Goal: Task Accomplishment & Management: Use online tool/utility

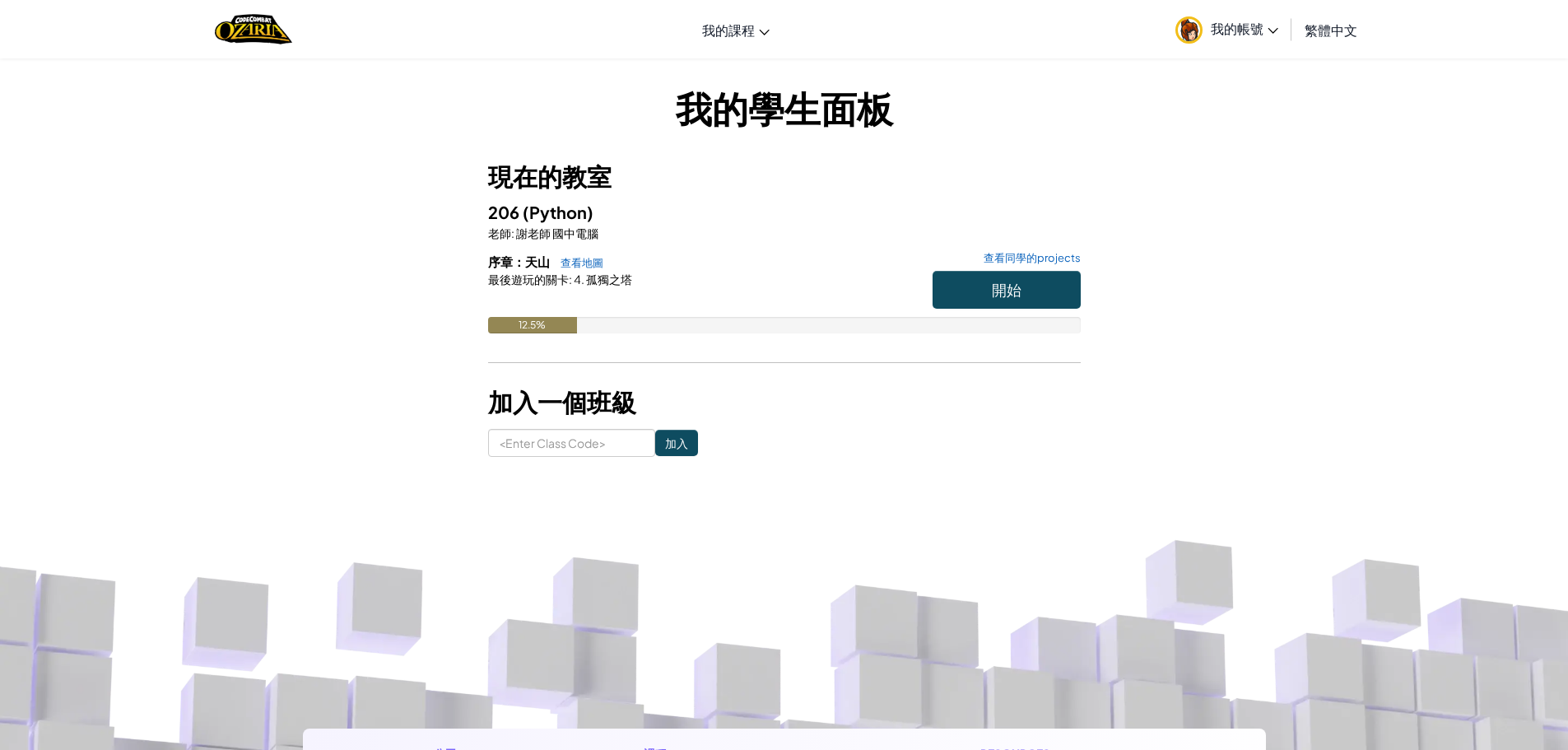
click at [992, 270] on h6 "序章：天山 查看地圖 查看同學的projects" at bounding box center [784, 261] width 592 height 18
click at [962, 276] on button "開始" at bounding box center [1007, 290] width 148 height 38
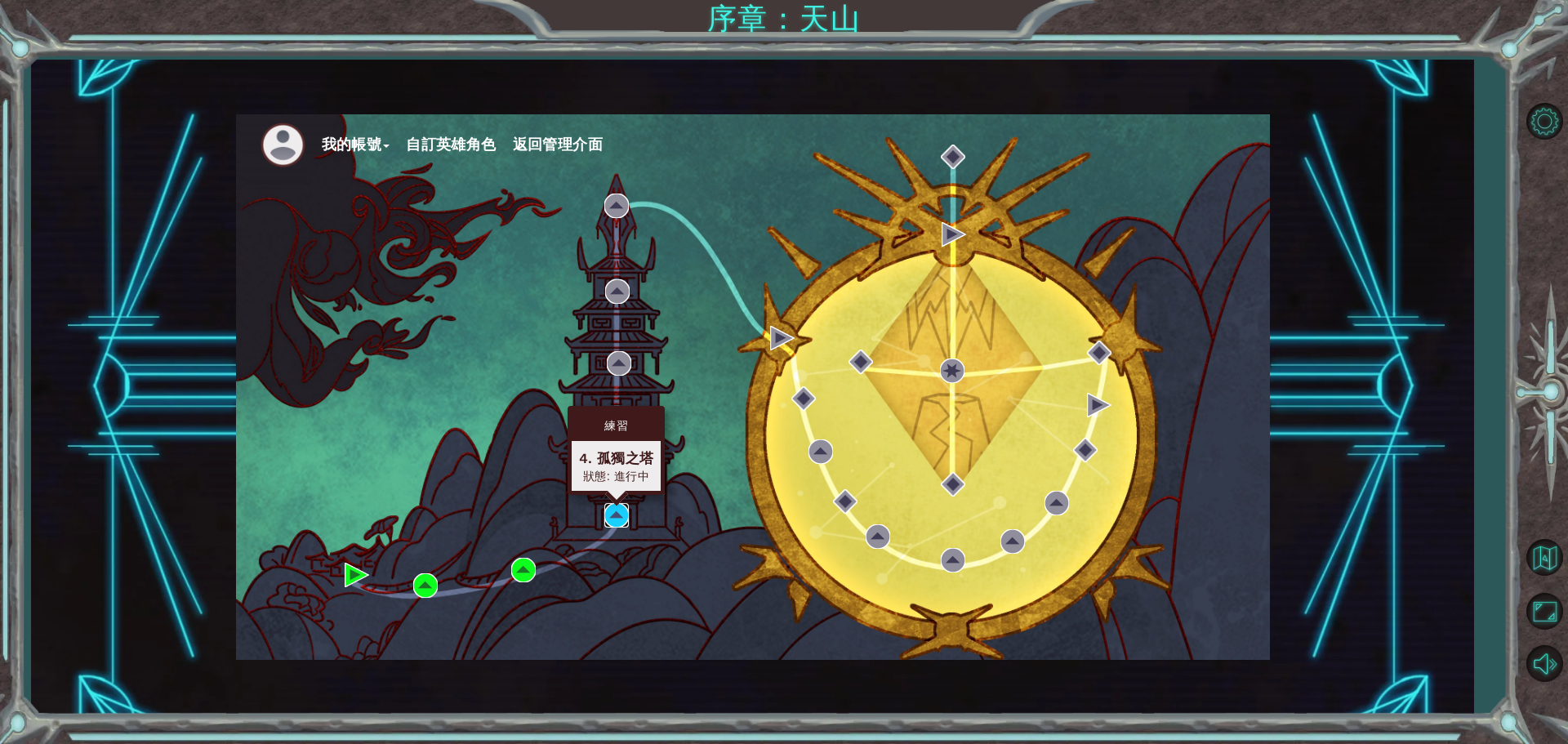
click at [621, 521] on img at bounding box center [616, 514] width 25 height 25
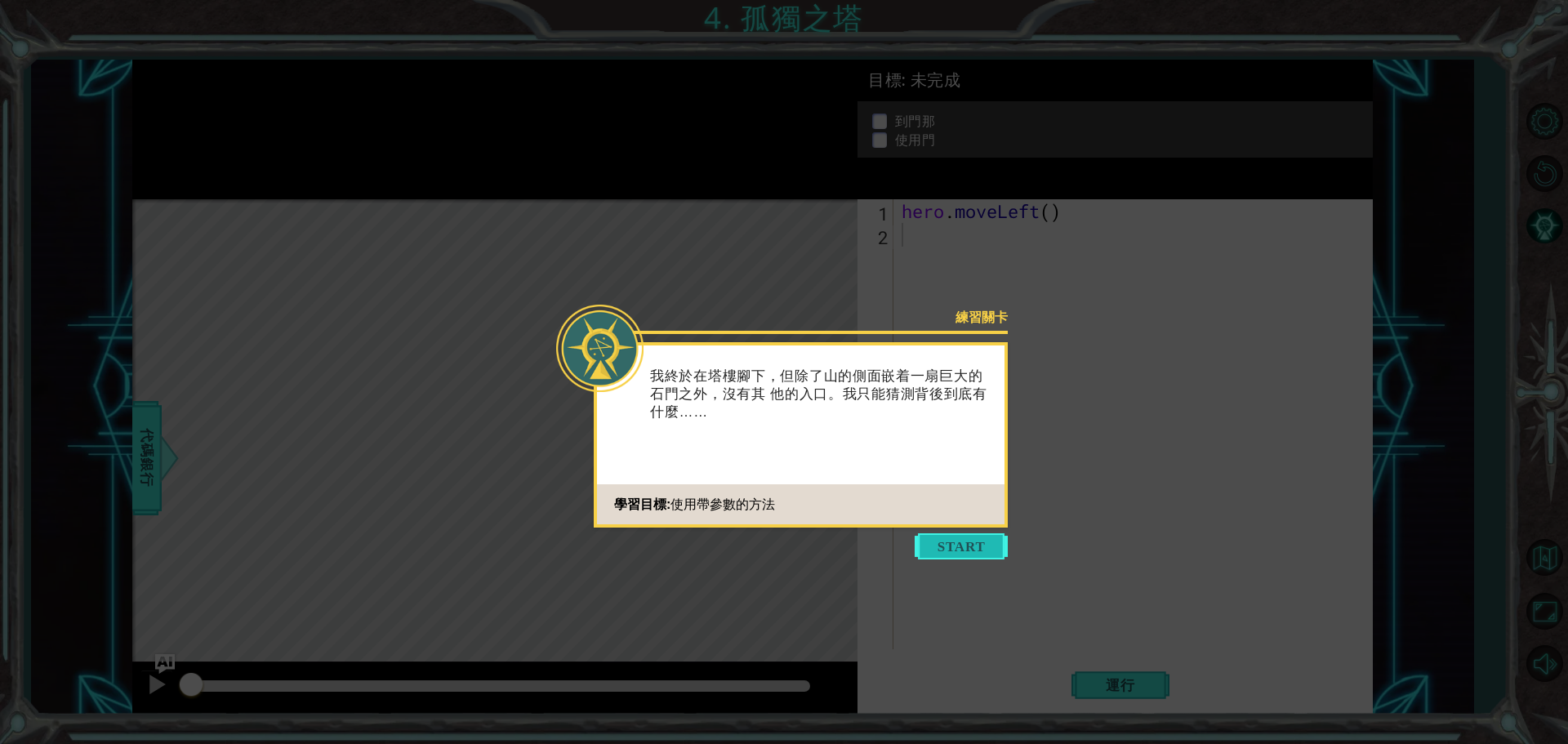
click at [939, 547] on button "Start" at bounding box center [961, 546] width 93 height 27
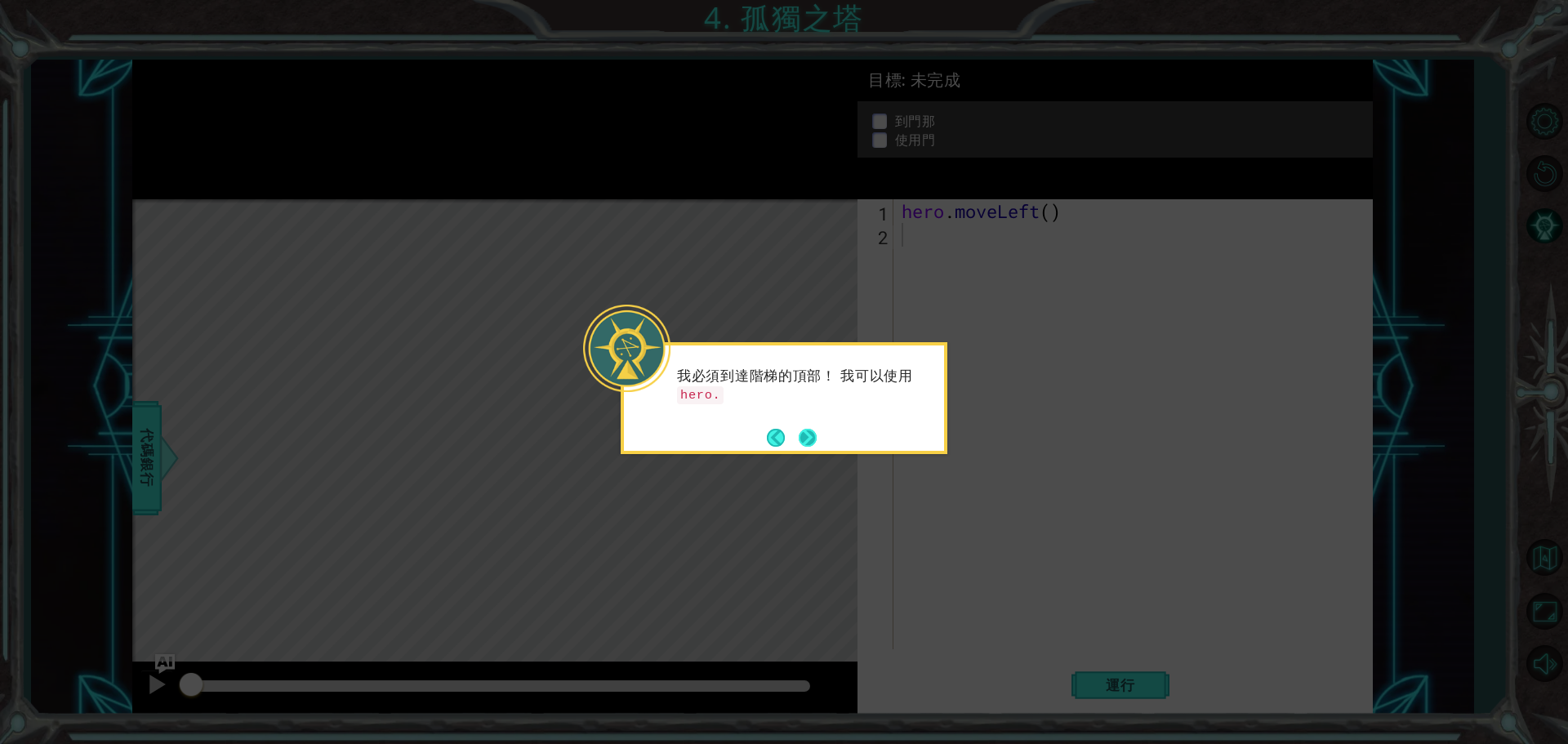
click at [806, 440] on button "Next" at bounding box center [807, 437] width 19 height 19
click at [806, 440] on button "Next" at bounding box center [806, 437] width 19 height 19
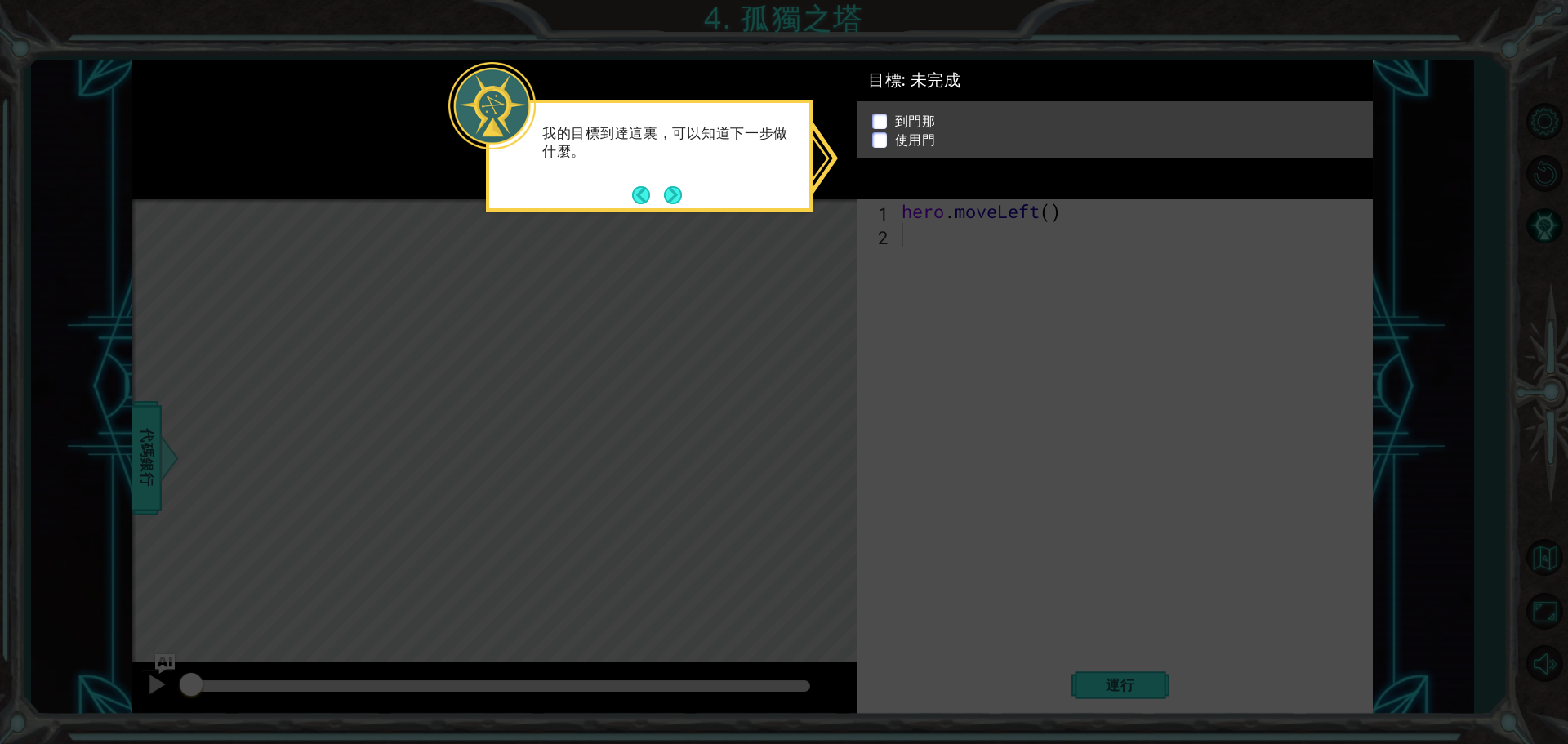
click at [936, 210] on icon at bounding box center [784, 372] width 1568 height 744
click at [661, 201] on button "Next" at bounding box center [672, 194] width 27 height 27
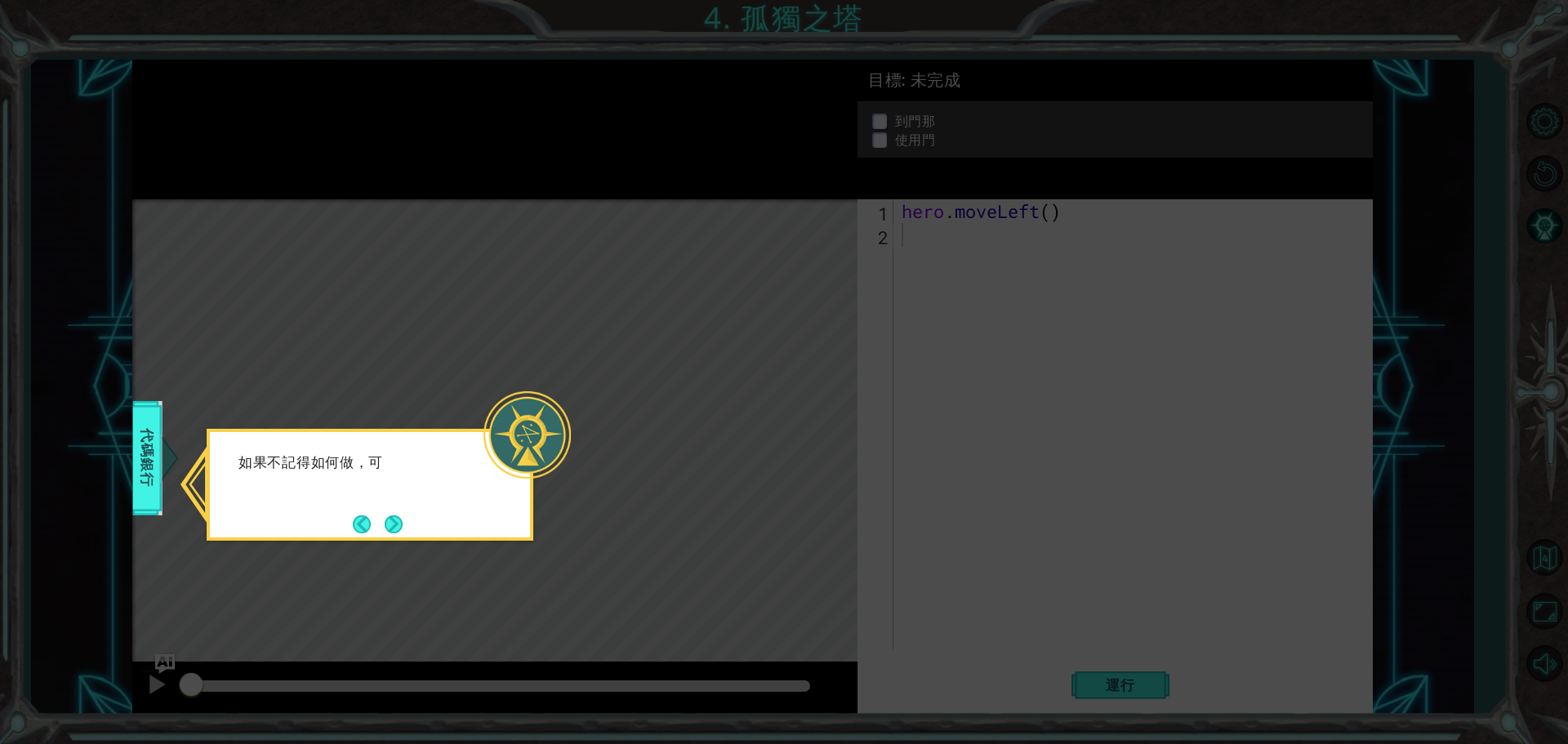
click at [595, 389] on icon at bounding box center [784, 372] width 1568 height 744
click at [374, 526] on button "Back" at bounding box center [369, 524] width 32 height 18
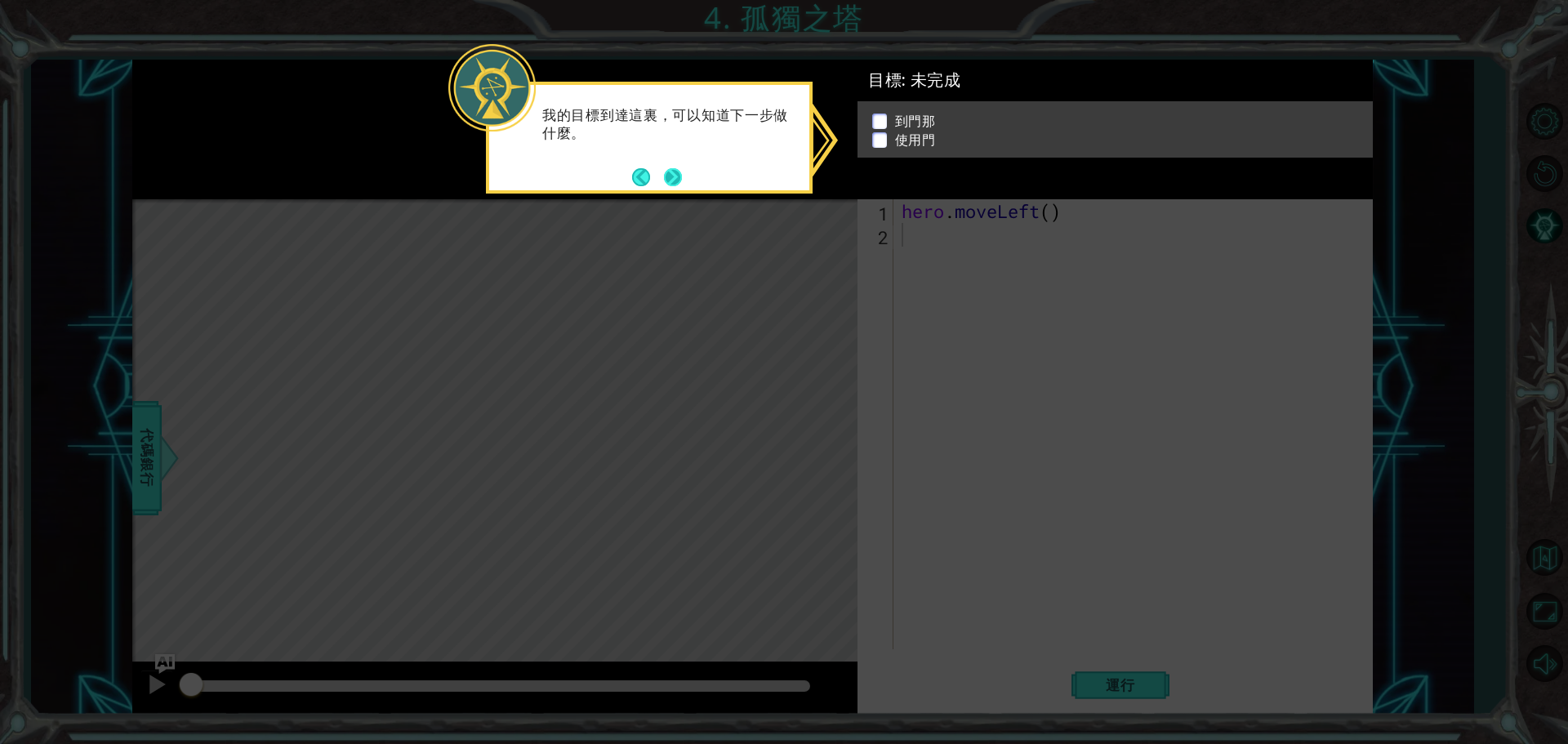
click at [673, 166] on button "Next" at bounding box center [672, 176] width 22 height 22
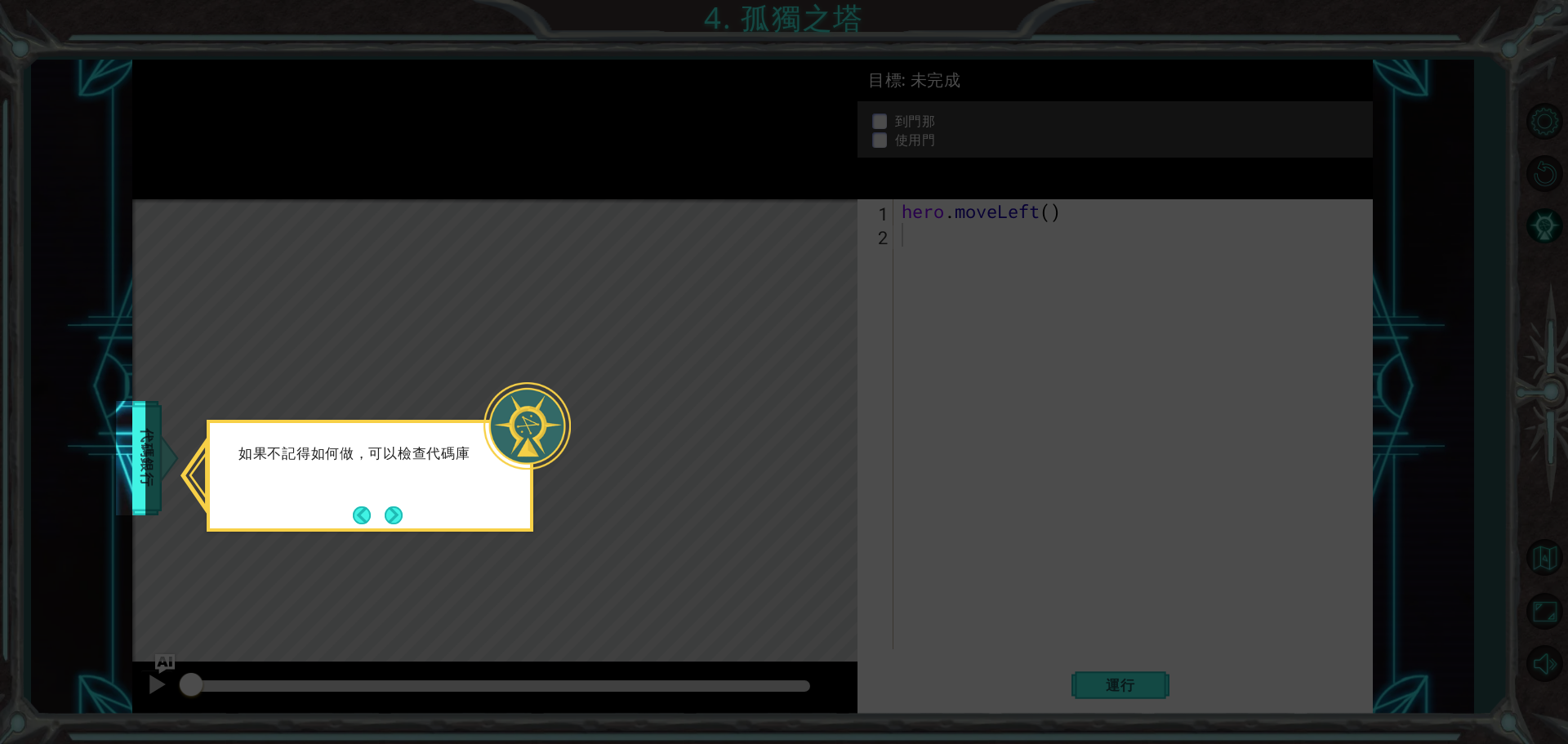
click at [823, 278] on icon at bounding box center [784, 372] width 1568 height 744
click at [931, 293] on icon at bounding box center [784, 372] width 1568 height 744
click at [412, 516] on div "如果不記得如何做，可以檢查代碼庫" at bounding box center [370, 475] width 326 height 111
click at [402, 512] on button "Next" at bounding box center [393, 514] width 19 height 19
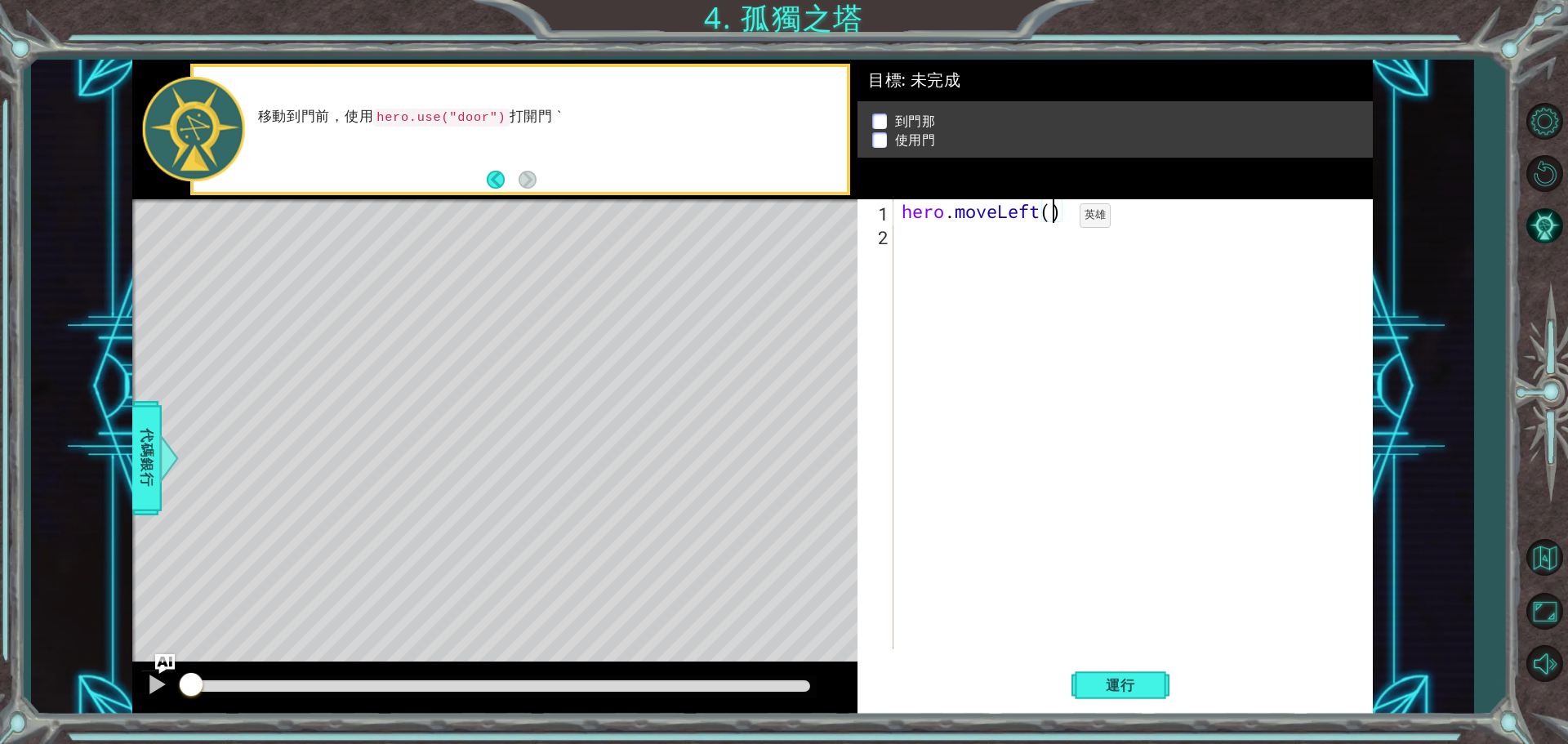
click at [1055, 220] on div "hero . moveLeft ( )" at bounding box center [1136, 447] width 478 height 498
type textarea "hero.moveLeft(2)"
drag, startPoint x: 902, startPoint y: 212, endPoint x: 953, endPoint y: 213, distance: 51.0
click at [953, 213] on div "hero . moveLeft ( 2 )" at bounding box center [1136, 447] width 478 height 498
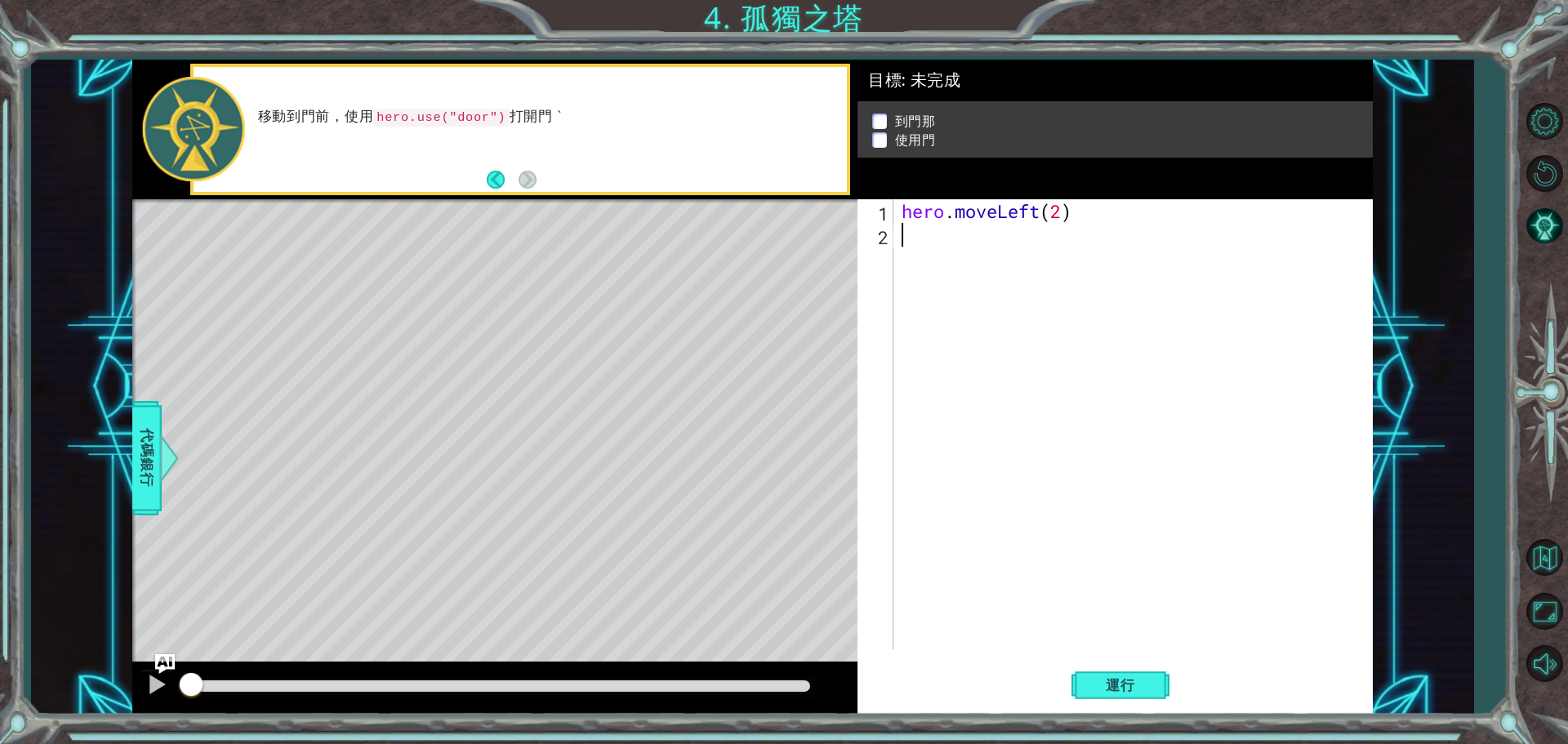
click at [937, 249] on div "hero . moveLeft ( 2 )" at bounding box center [1136, 447] width 478 height 498
paste textarea "hero."
type textarea "hero."
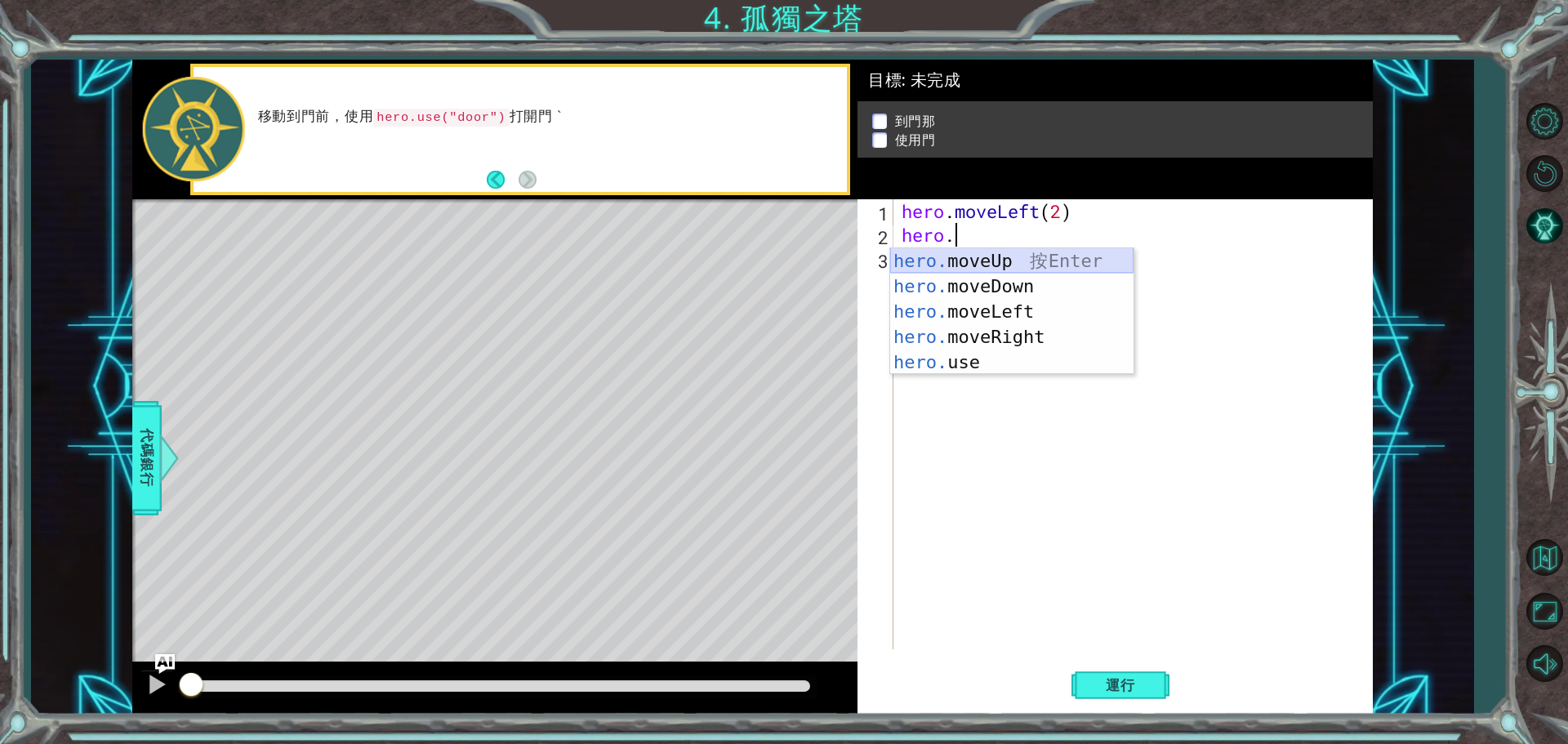
click at [1014, 259] on div "hero. moveUp 按 Enter hero. moveDown 按 Enter hero. moveLeft 按 Enter hero. moveRi…" at bounding box center [1011, 337] width 243 height 177
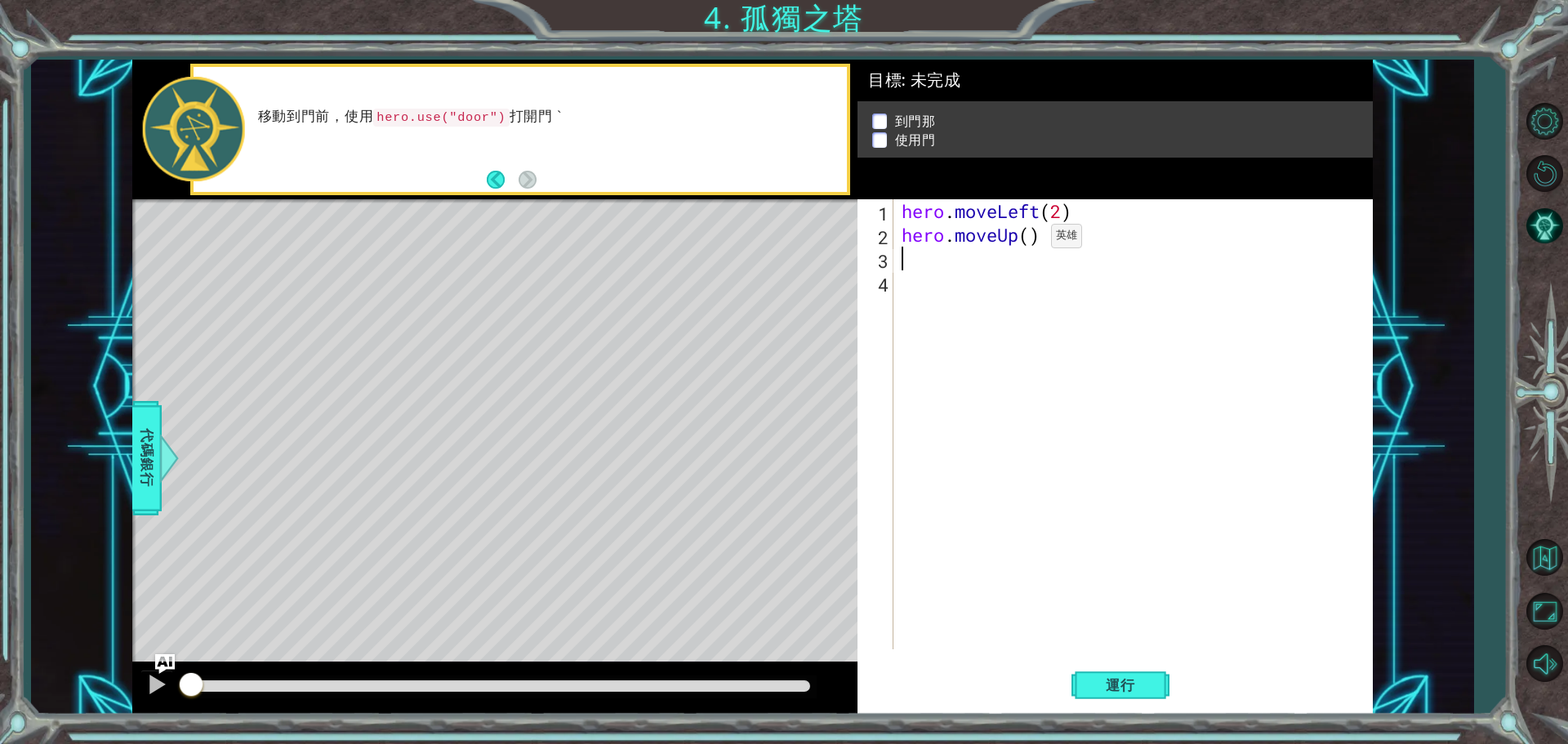
click at [1026, 240] on div "hero . moveLeft ( 2 ) hero . moveUp ( )" at bounding box center [1136, 447] width 478 height 498
type textarea "hero.moveUp(2)"
paste textarea "hero."
click at [964, 259] on div "hero . moveLeft ( 2 ) hero . moveUp ( 2 ) hero ." at bounding box center [1136, 447] width 478 height 498
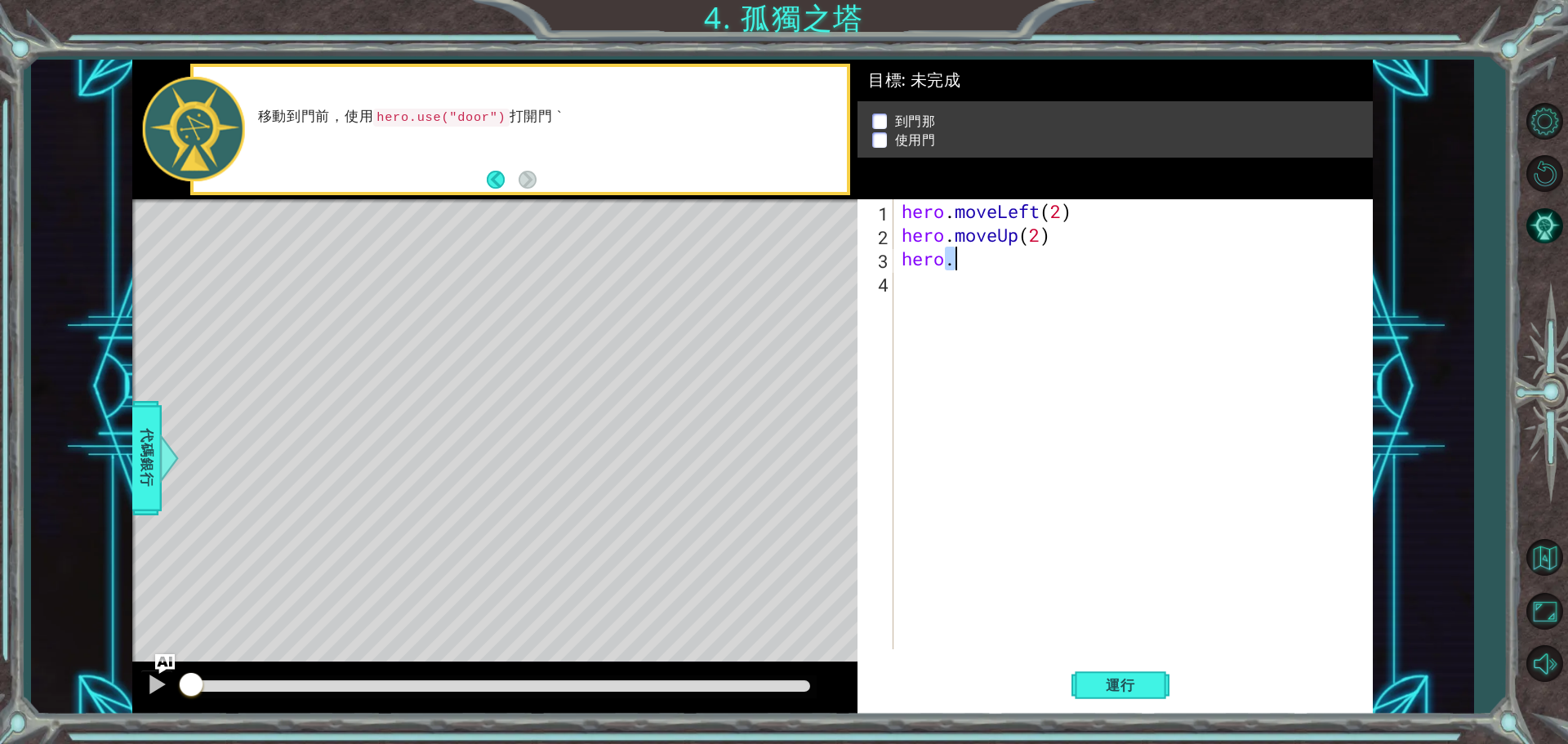
click at [964, 259] on div "hero . moveLeft ( 2 ) hero . moveUp ( 2 ) hero ." at bounding box center [1132, 424] width 469 height 449
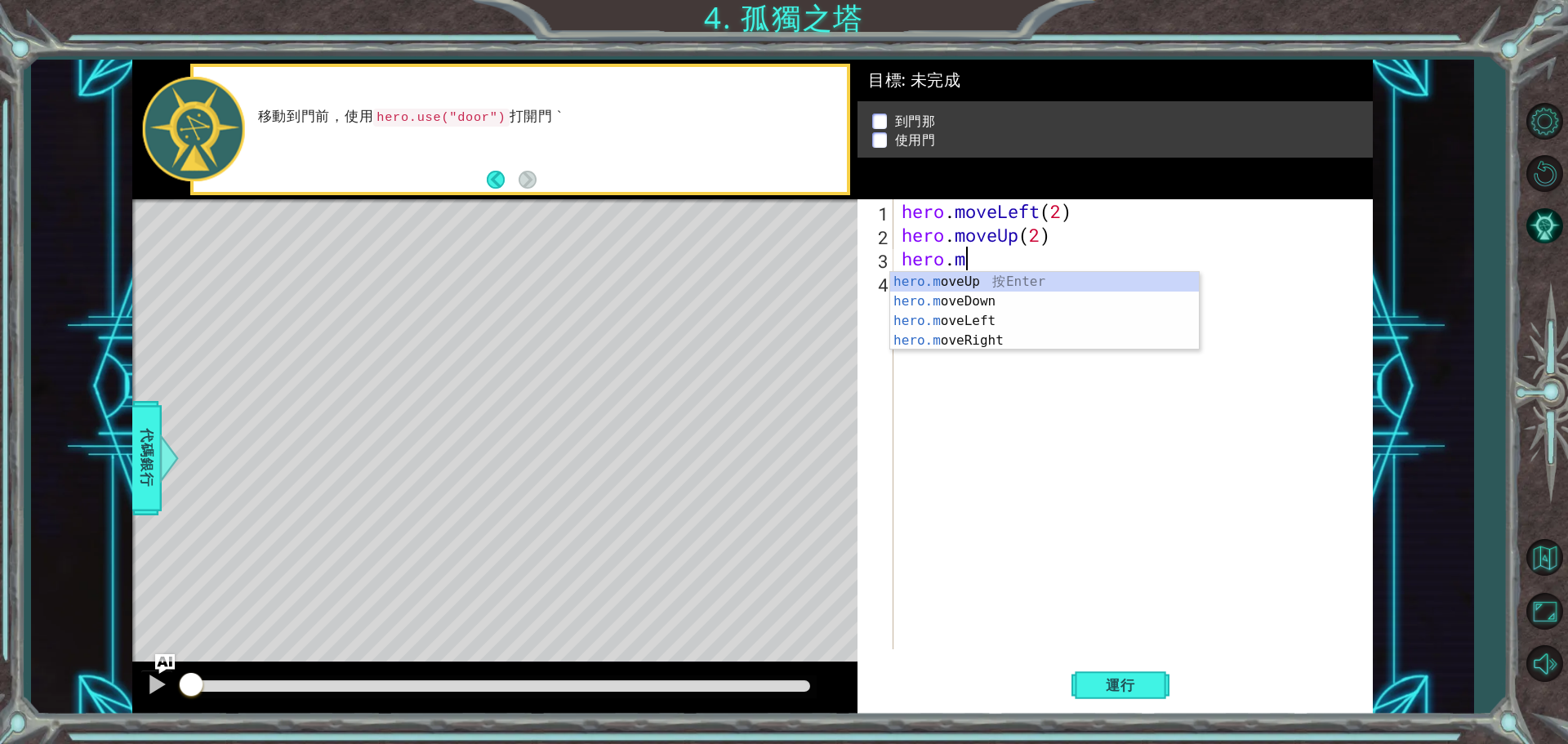
type textarea "[DOMAIN_NAME]"
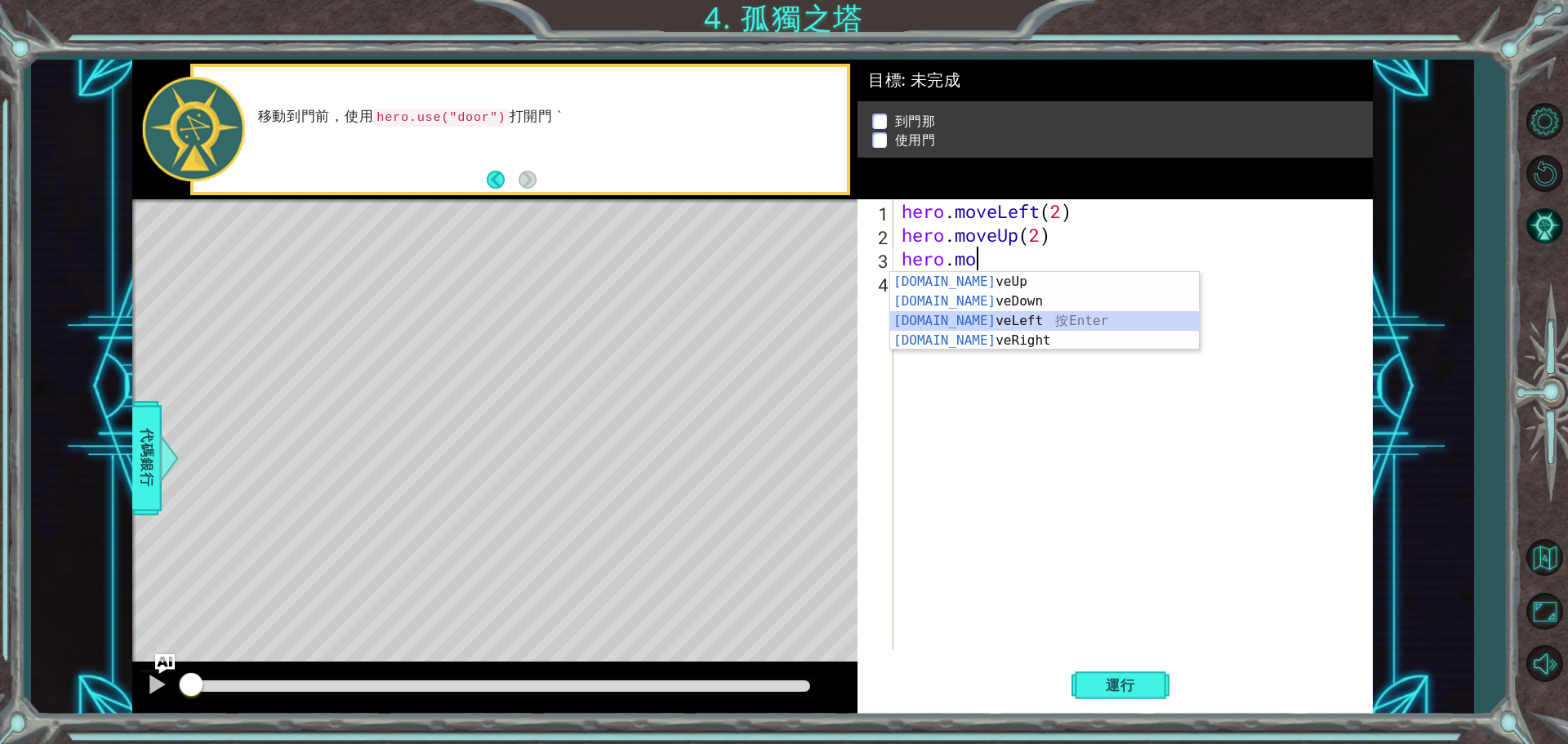
drag, startPoint x: 1095, startPoint y: 317, endPoint x: 989, endPoint y: 348, distance: 110.4
click at [989, 348] on div "[DOMAIN_NAME] veUp 按 Enter [DOMAIN_NAME] veDown 按 Enter [DOMAIN_NAME] veLeft 按 …" at bounding box center [1044, 330] width 308 height 117
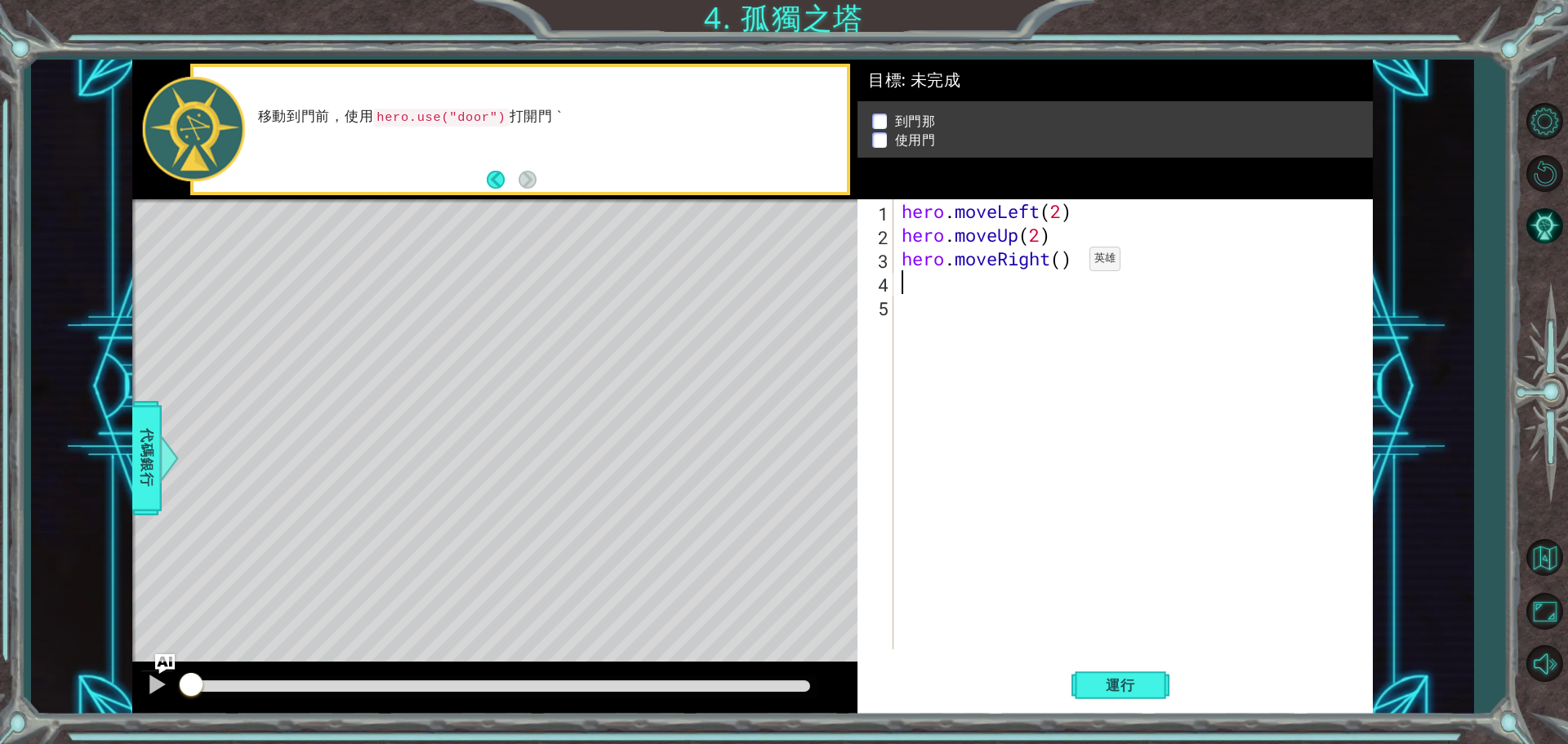
click at [1061, 262] on div "hero . moveLeft ( 2 ) hero . moveUp ( 2 ) hero . moveRight ( )" at bounding box center [1136, 447] width 478 height 498
type textarea "hero.moveRight(2)"
drag, startPoint x: 377, startPoint y: 111, endPoint x: 434, endPoint y: 110, distance: 57.0
click at [434, 110] on code "hero.use("door")" at bounding box center [442, 117] width 136 height 18
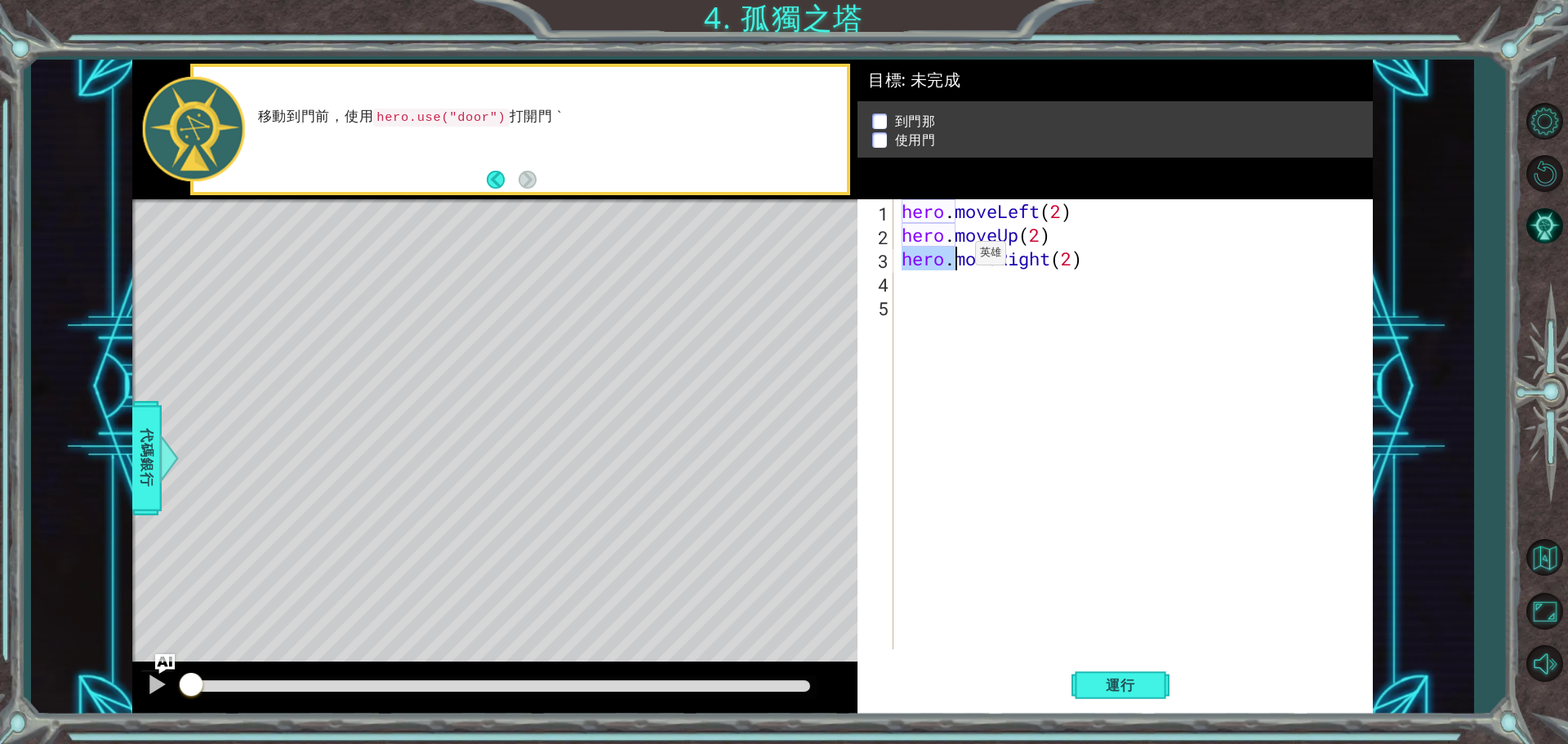
drag, startPoint x: 907, startPoint y: 266, endPoint x: 950, endPoint y: 257, distance: 43.9
click at [950, 257] on div "hero . moveLeft ( 2 ) hero . moveUp ( 2 ) hero . moveRight ( 2 )" at bounding box center [1136, 447] width 478 height 498
click at [922, 290] on div "hero . moveLeft ( 2 ) hero . moveUp ( 2 ) hero . moveRight ( 2 )" at bounding box center [1136, 447] width 478 height 498
paste textarea "hero."
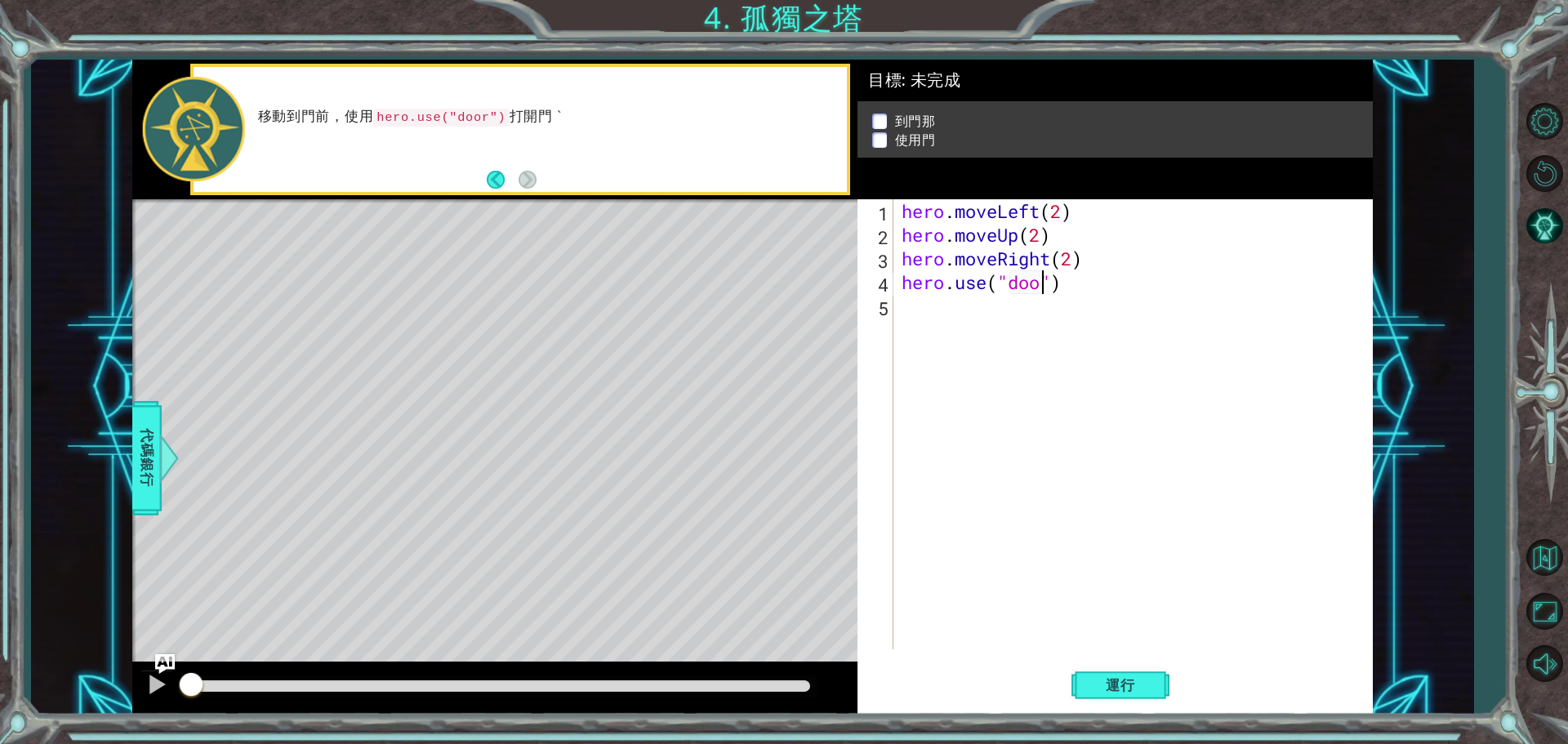
scroll to position [0, 7]
type textarea "hero.use("door")"
click at [1096, 673] on button "運行" at bounding box center [1120, 685] width 98 height 51
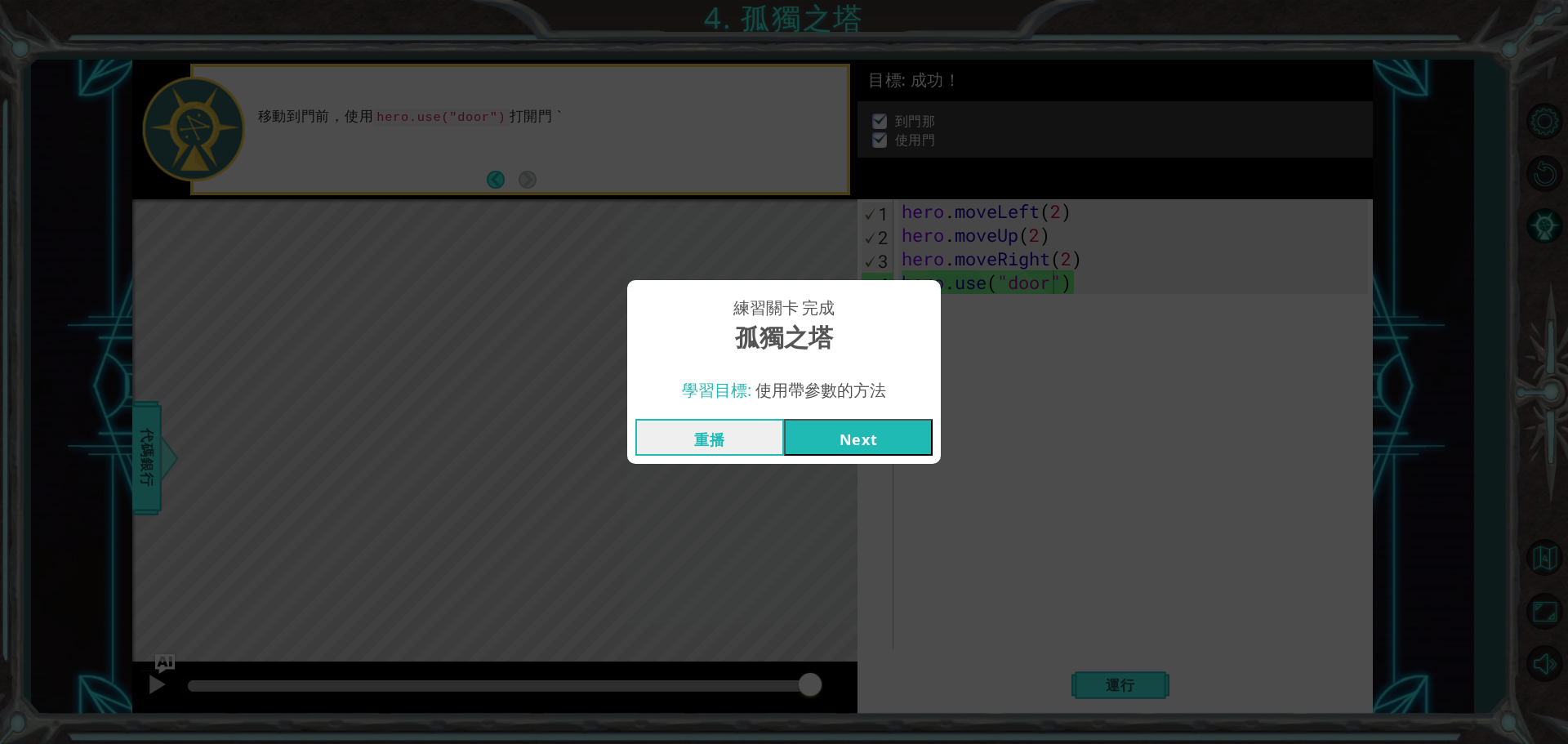
click at [862, 444] on button "Next" at bounding box center [857, 437] width 149 height 36
